Goal: Use online tool/utility: Use online tool/utility

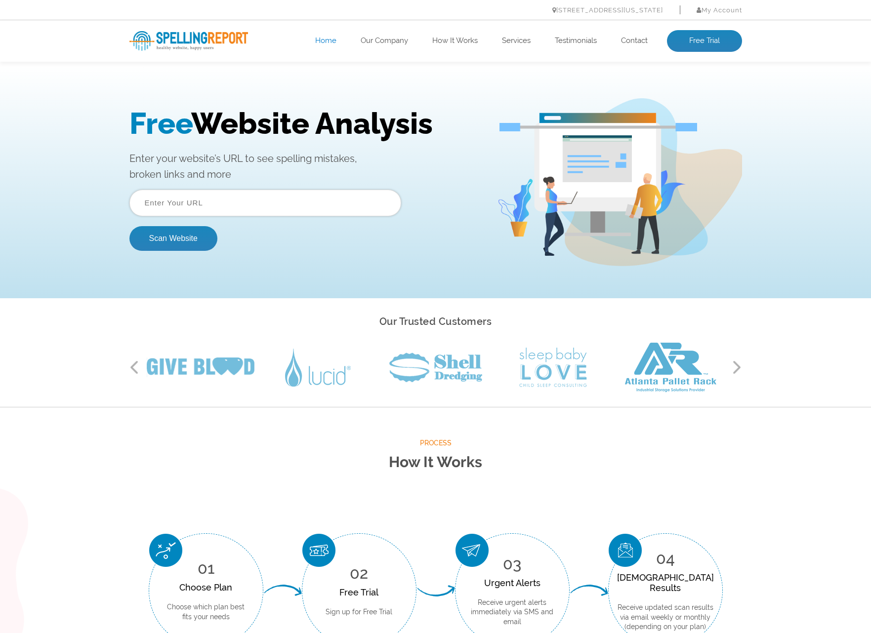
click at [209, 209] on input "text" at bounding box center [265, 203] width 272 height 27
paste input "[URL][DOMAIN_NAME]"
type input "[URL][DOMAIN_NAME]"
click at [158, 237] on button "Scan Website" at bounding box center [173, 238] width 88 height 25
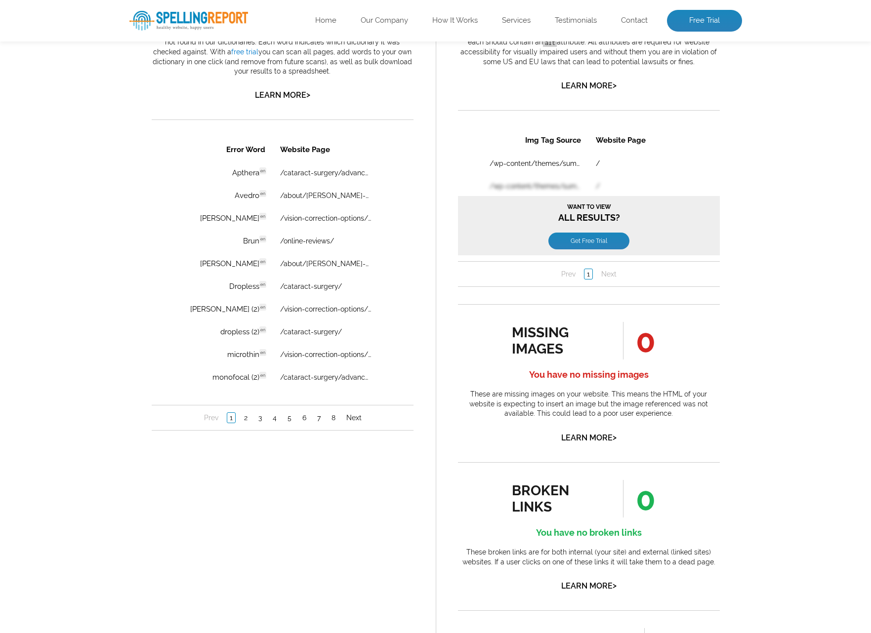
scroll to position [635, 0]
click at [246, 422] on link "2" at bounding box center [245, 419] width 8 height 10
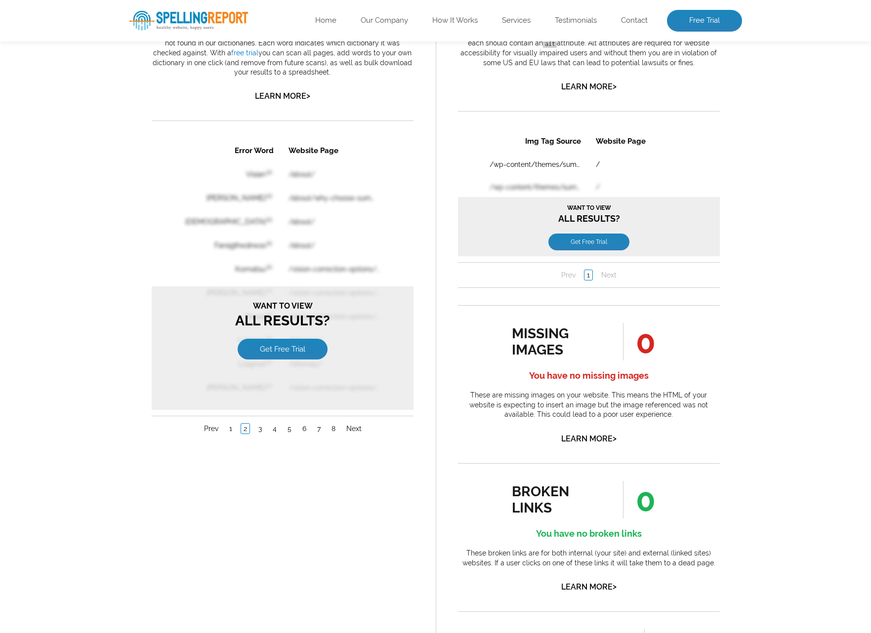
scroll to position [0, 0]
click at [257, 424] on link "3" at bounding box center [259, 429] width 8 height 10
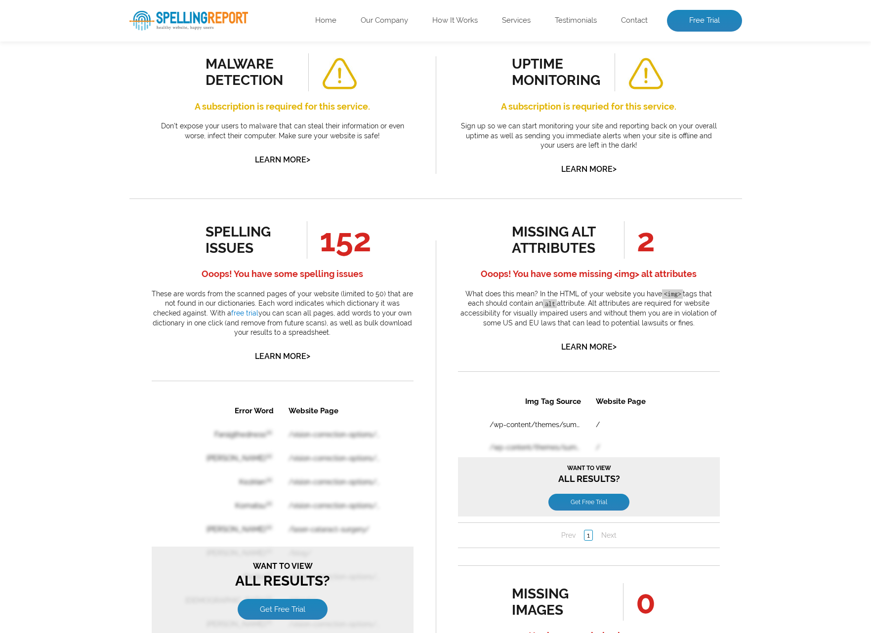
scroll to position [378, 0]
